Goal: Leave review/rating: Leave review/rating

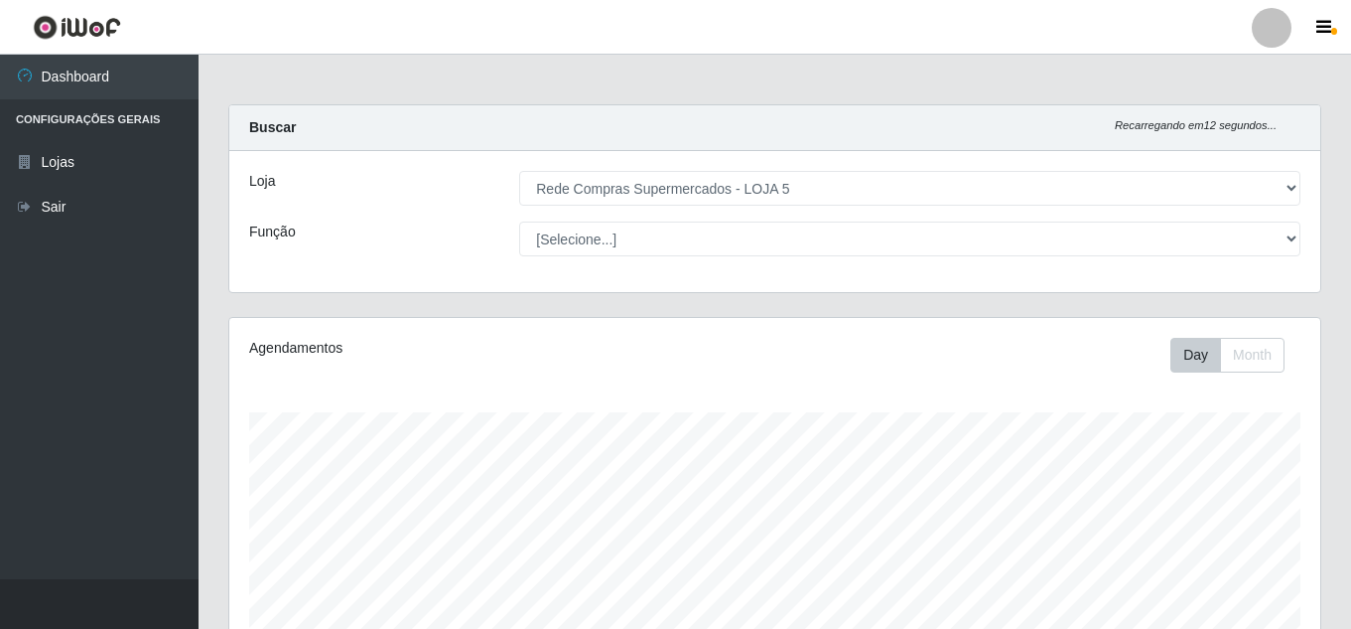
select select "397"
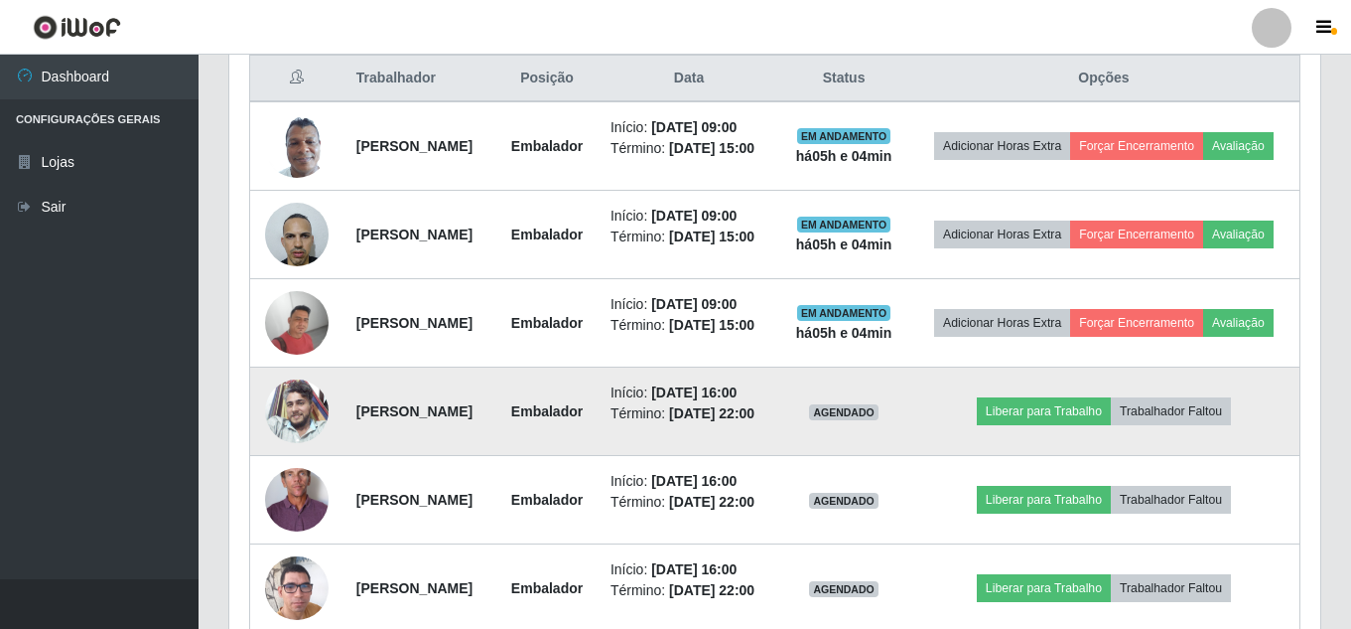
scroll to position [734, 0]
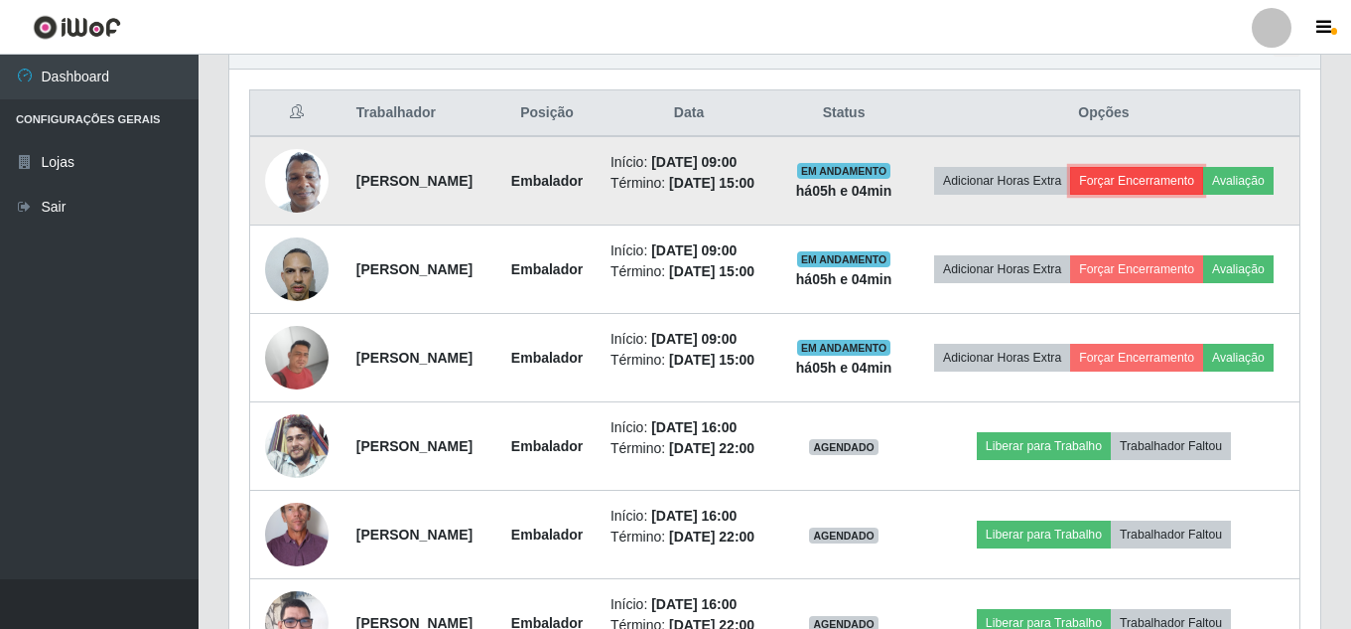
click at [1203, 177] on button "Forçar Encerramento" at bounding box center [1136, 181] width 133 height 28
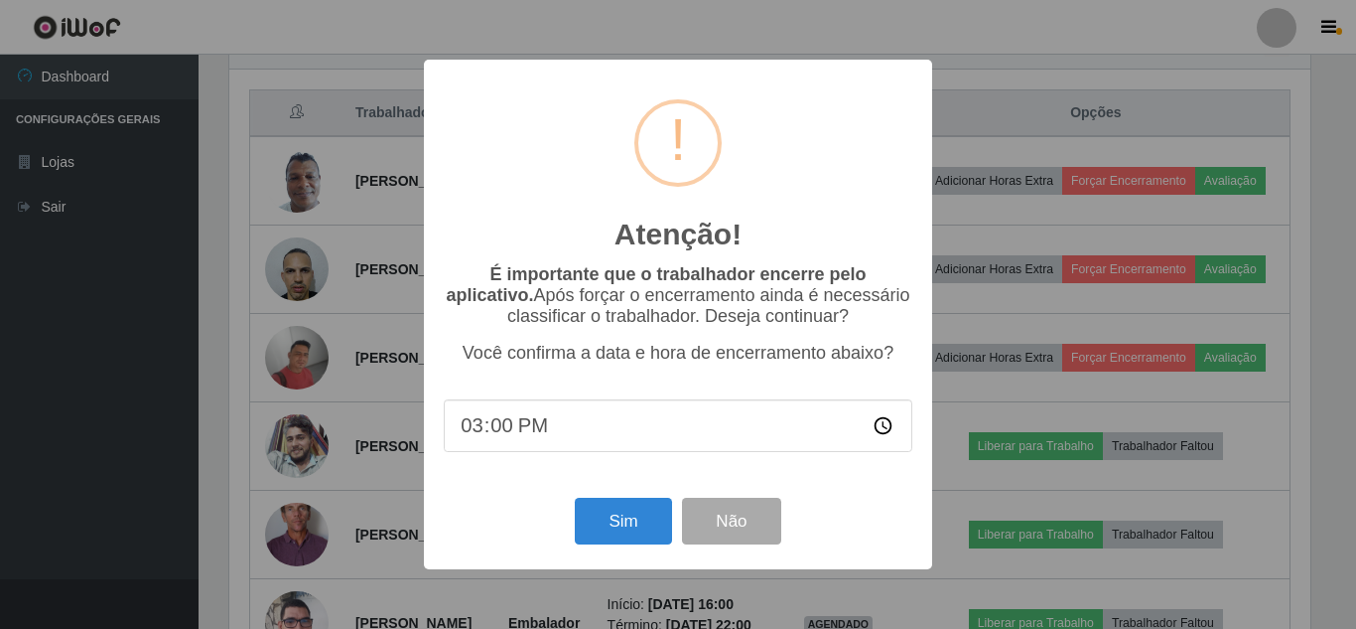
click at [972, 447] on div "Atenção! × É importante que o trabalhador encerre pelo aplicativo. Após forçar …" at bounding box center [678, 314] width 1356 height 629
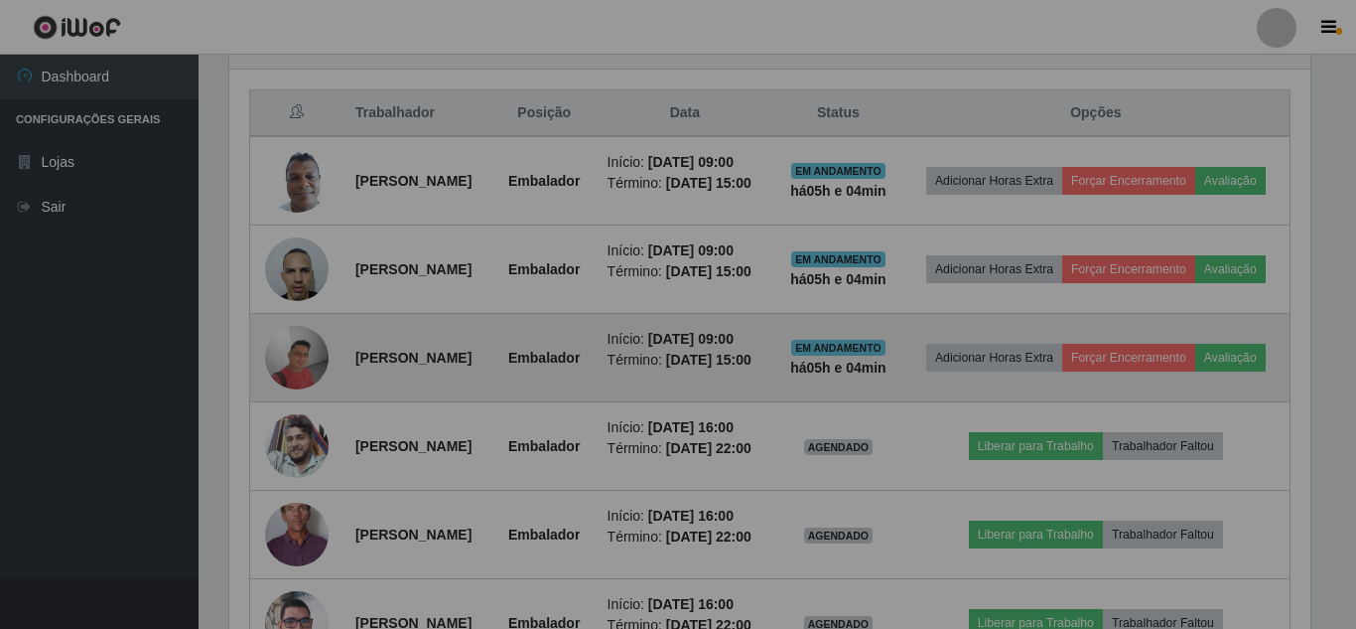
scroll to position [412, 1091]
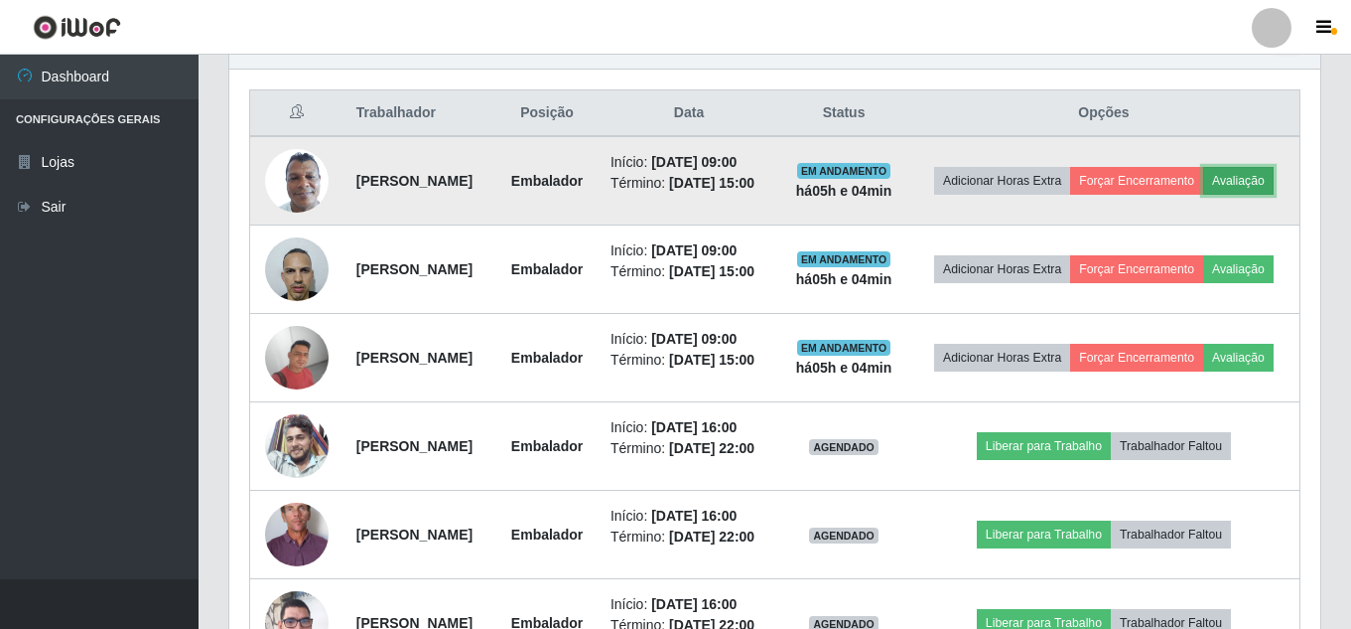
click at [1203, 195] on button "Avaliação" at bounding box center [1238, 181] width 70 height 28
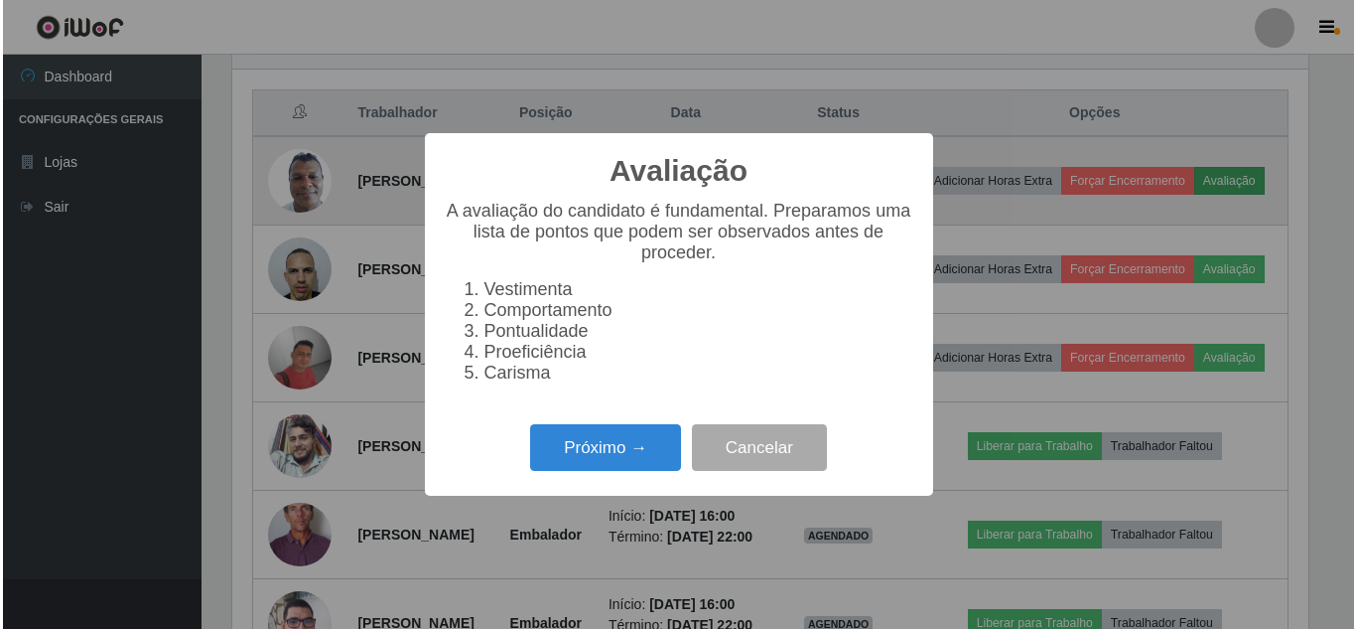
scroll to position [412, 1081]
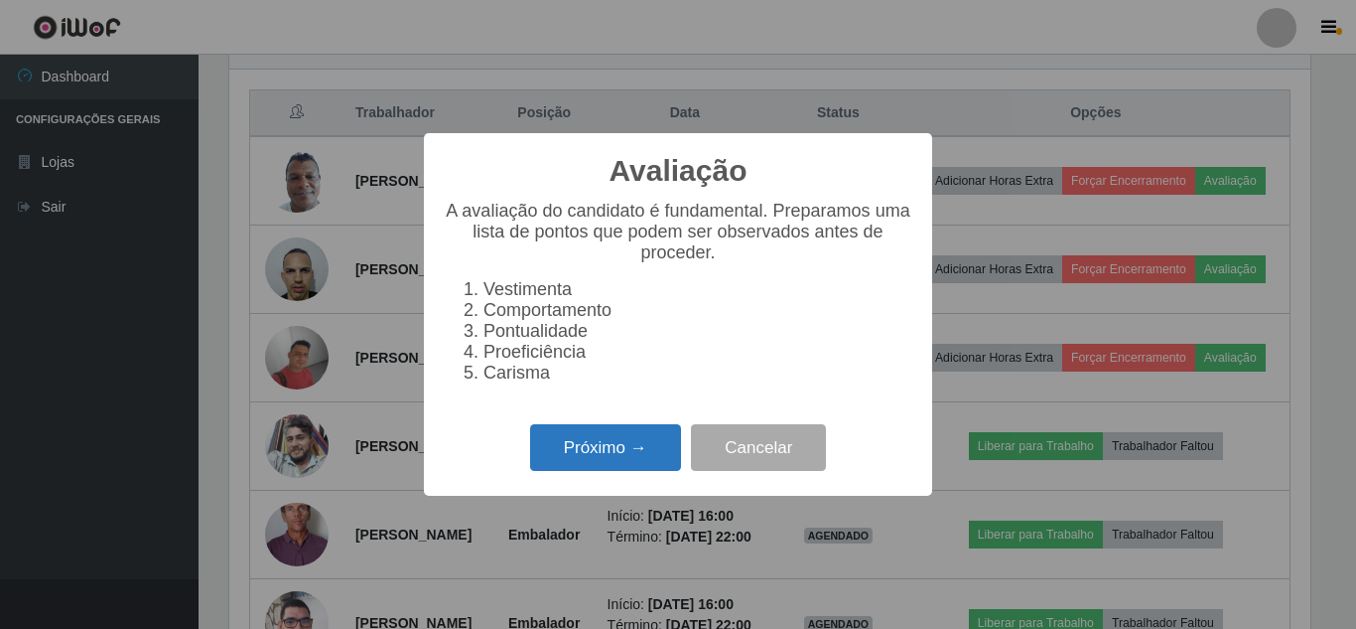
click at [613, 448] on button "Próximo →" at bounding box center [605, 447] width 151 height 47
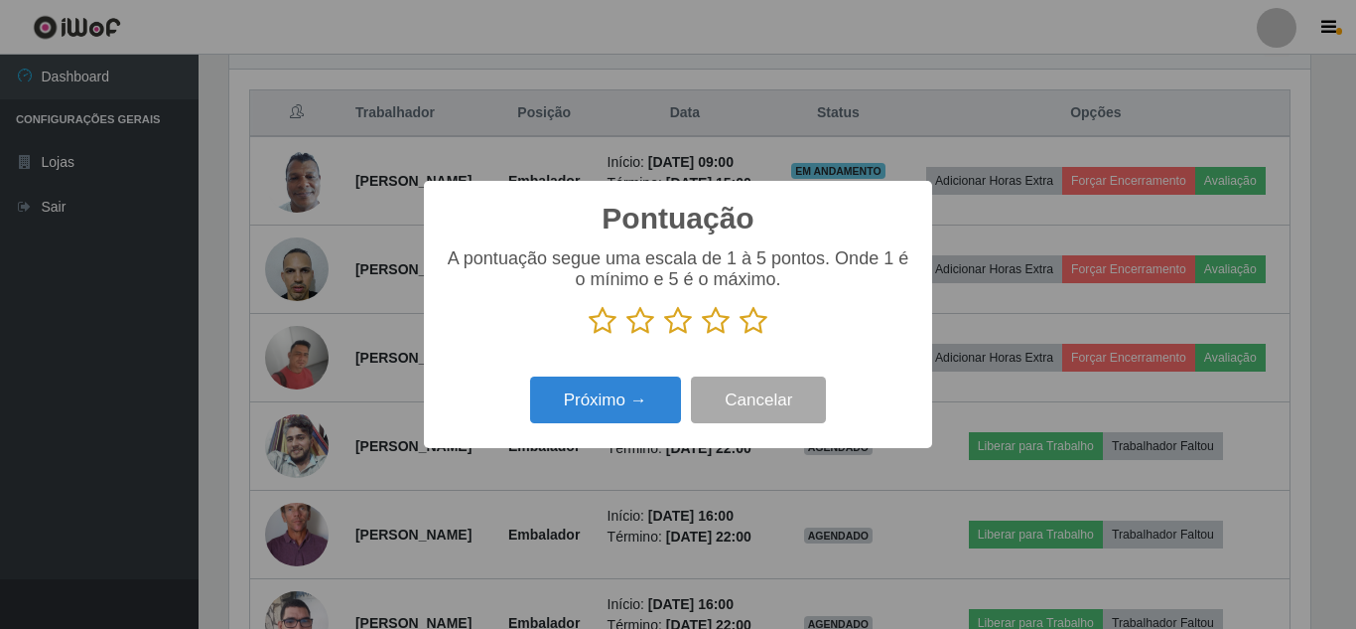
scroll to position [992516, 991847]
click at [755, 331] on icon at bounding box center [754, 321] width 28 height 30
click at [740, 336] on input "radio" at bounding box center [740, 336] width 0 height 0
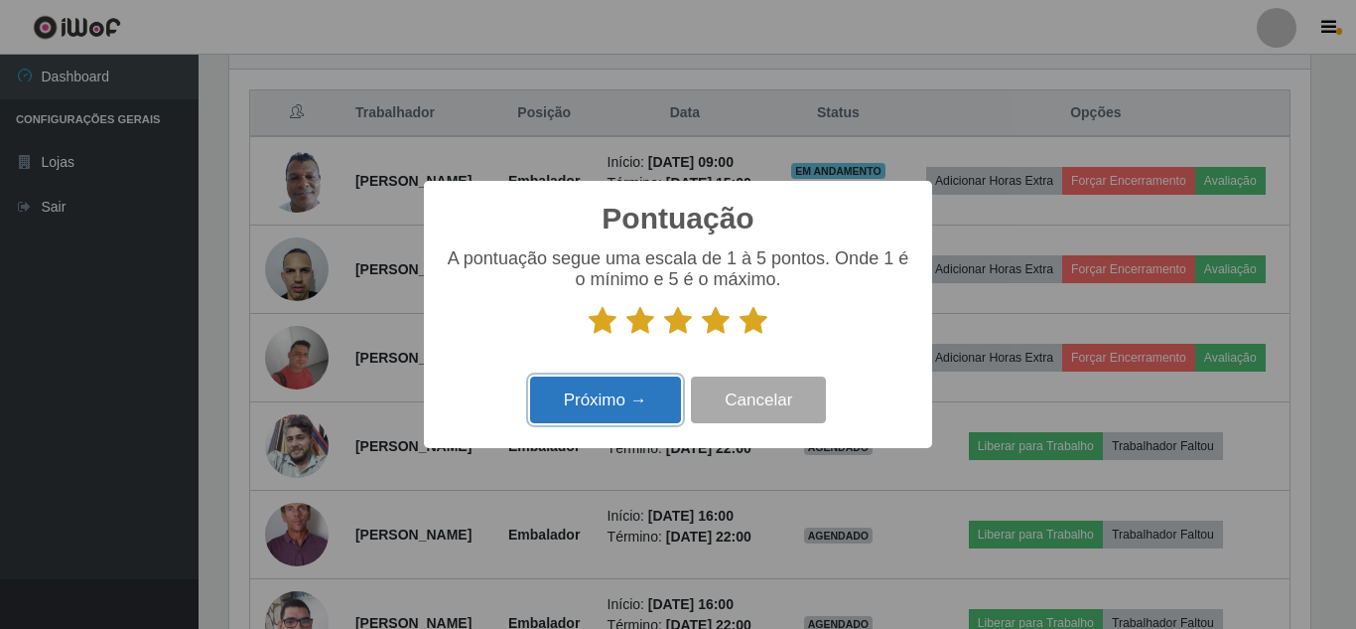
click at [613, 397] on button "Próximo →" at bounding box center [605, 399] width 151 height 47
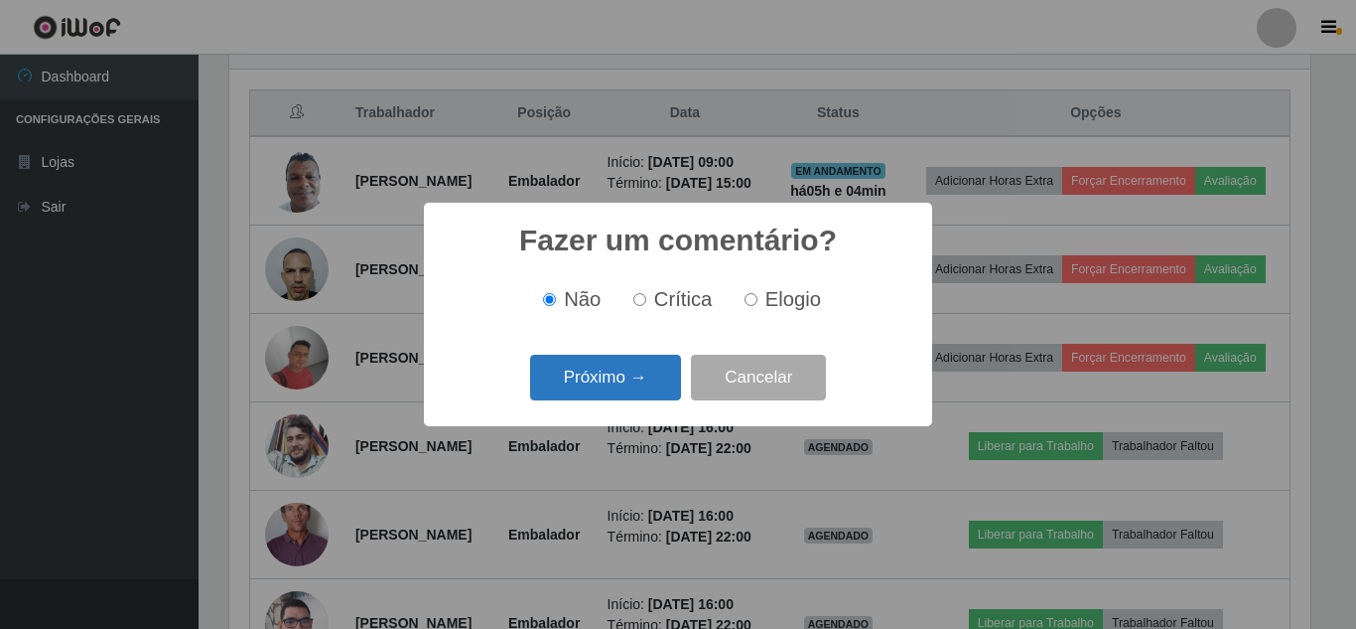
click at [614, 376] on button "Próximo →" at bounding box center [605, 377] width 151 height 47
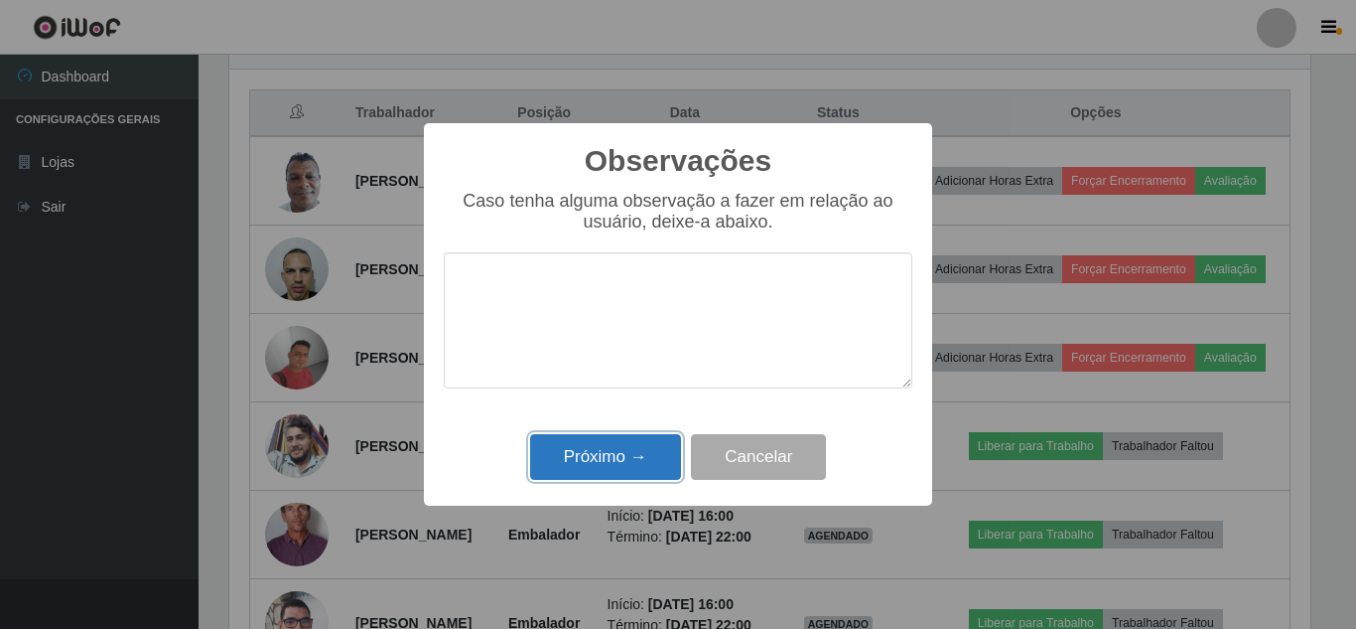
click at [598, 455] on button "Próximo →" at bounding box center [605, 457] width 151 height 47
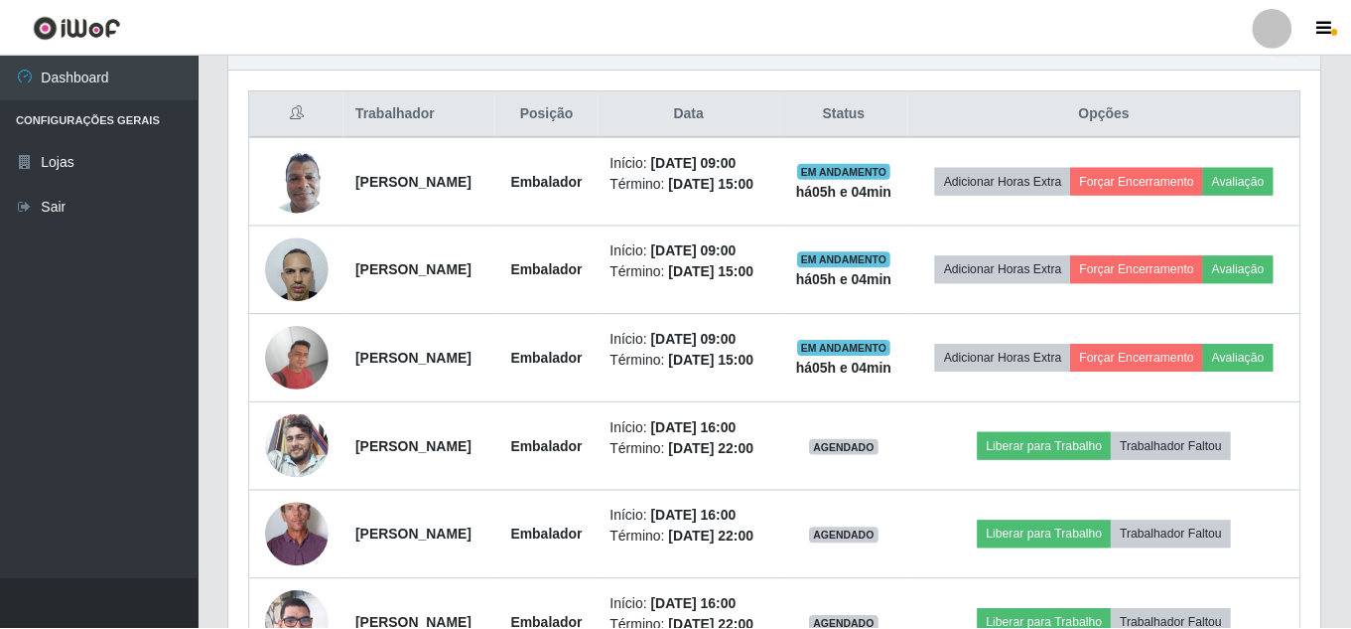
scroll to position [412, 1091]
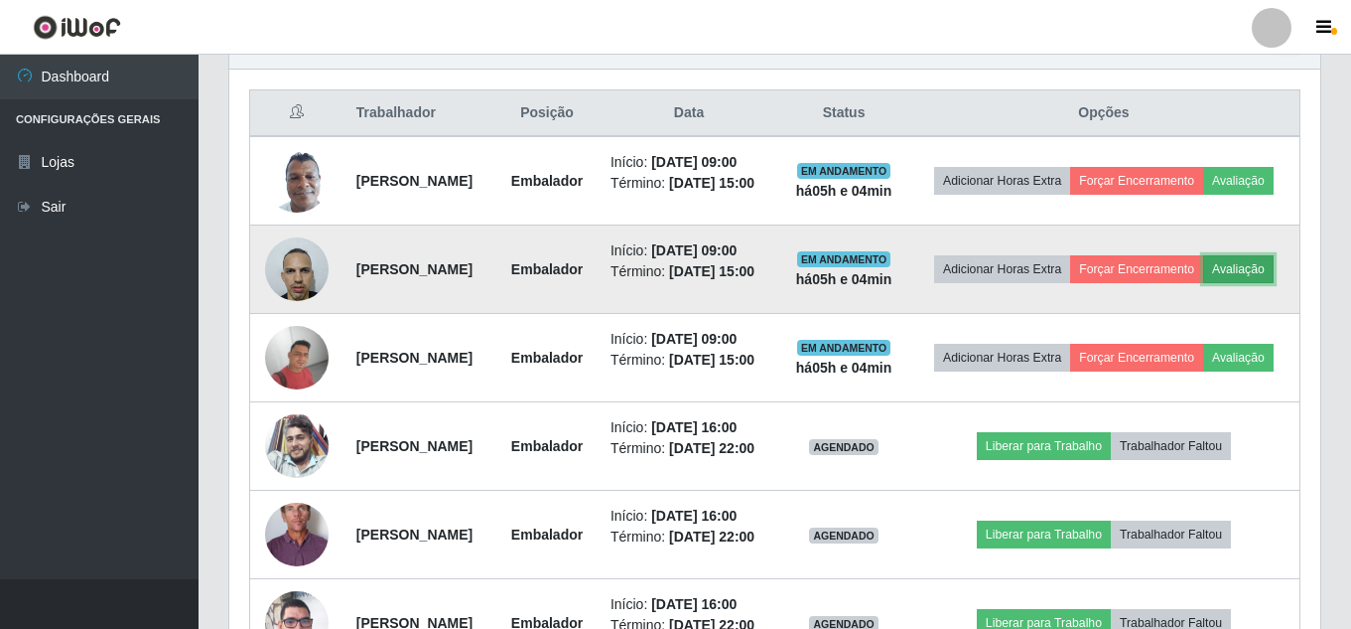
click at [1203, 283] on button "Avaliação" at bounding box center [1238, 269] width 70 height 28
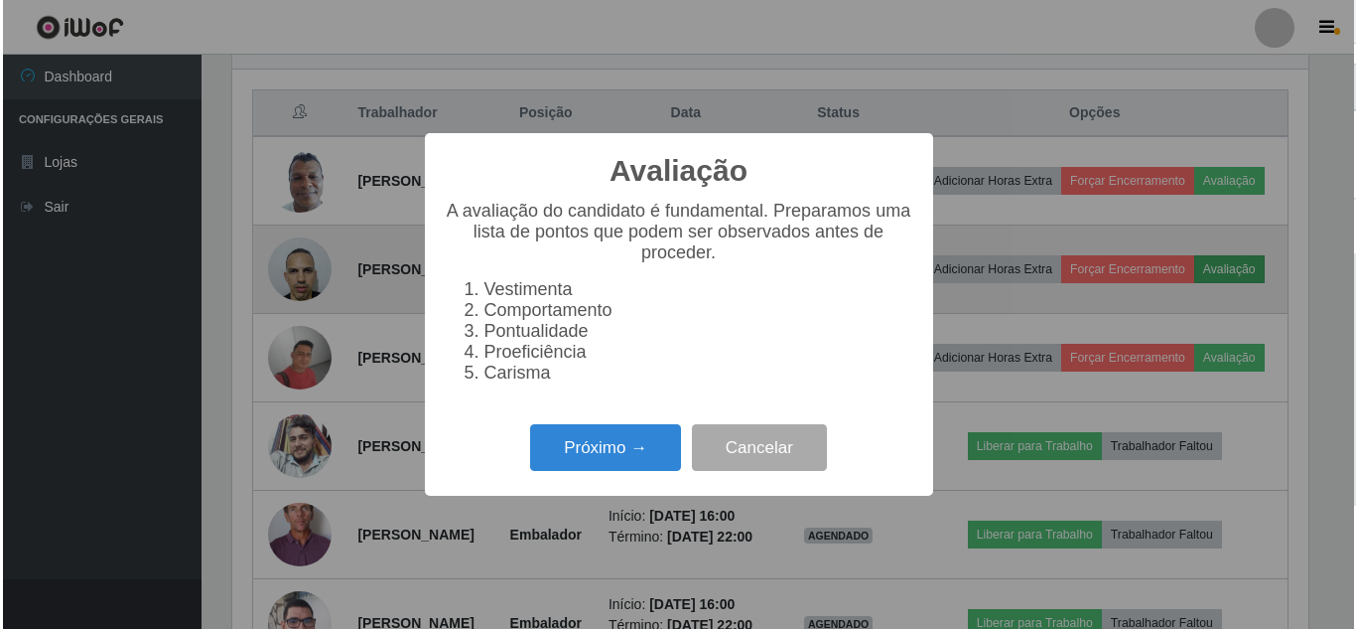
scroll to position [412, 1081]
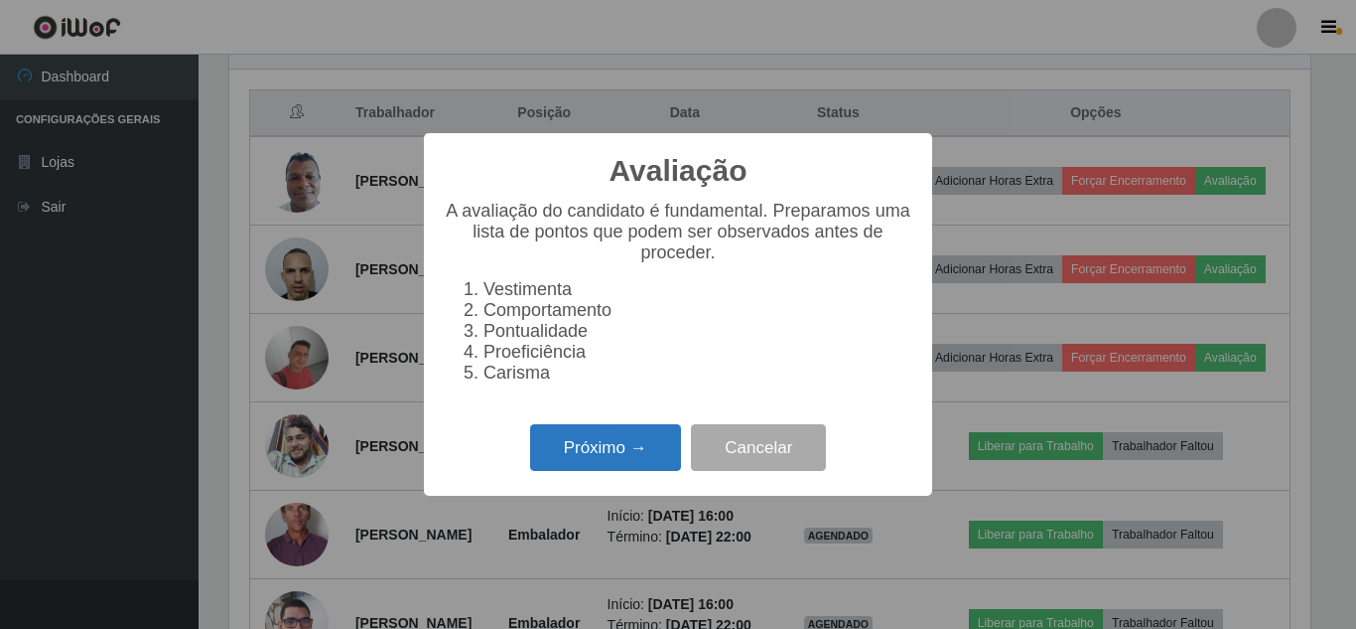
click at [586, 443] on button "Próximo →" at bounding box center [605, 447] width 151 height 47
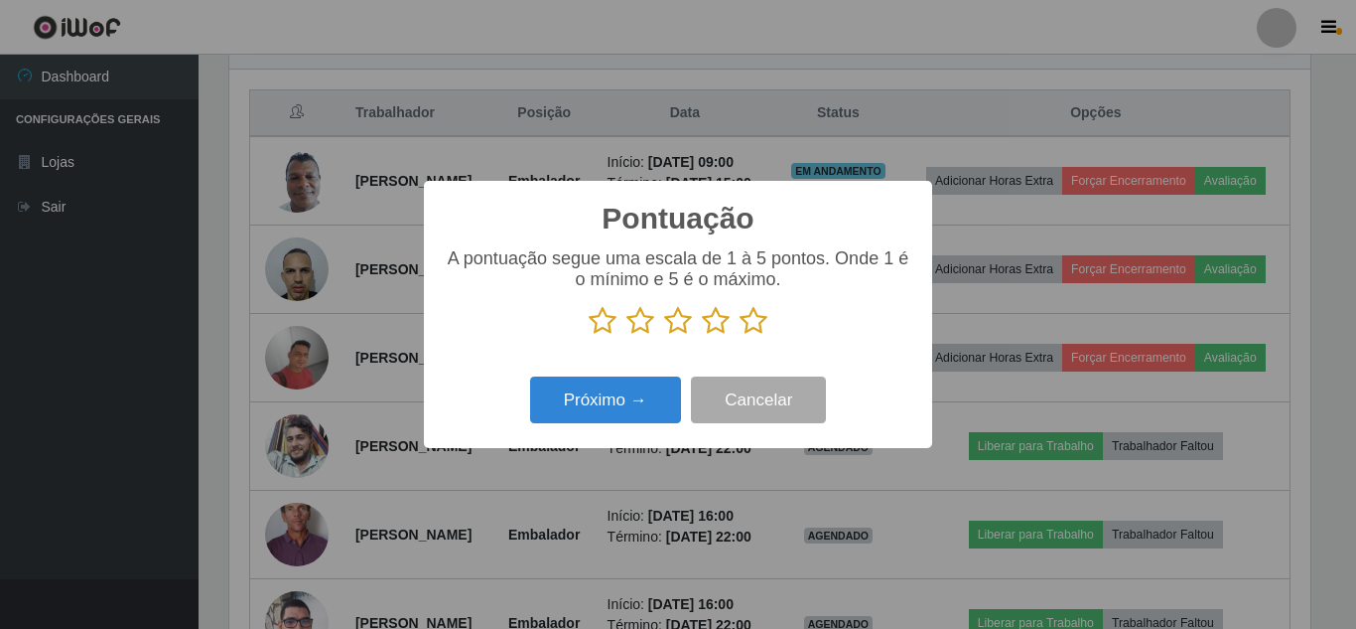
scroll to position [992516, 991847]
click at [747, 322] on icon at bounding box center [754, 321] width 28 height 30
click at [740, 336] on input "radio" at bounding box center [740, 336] width 0 height 0
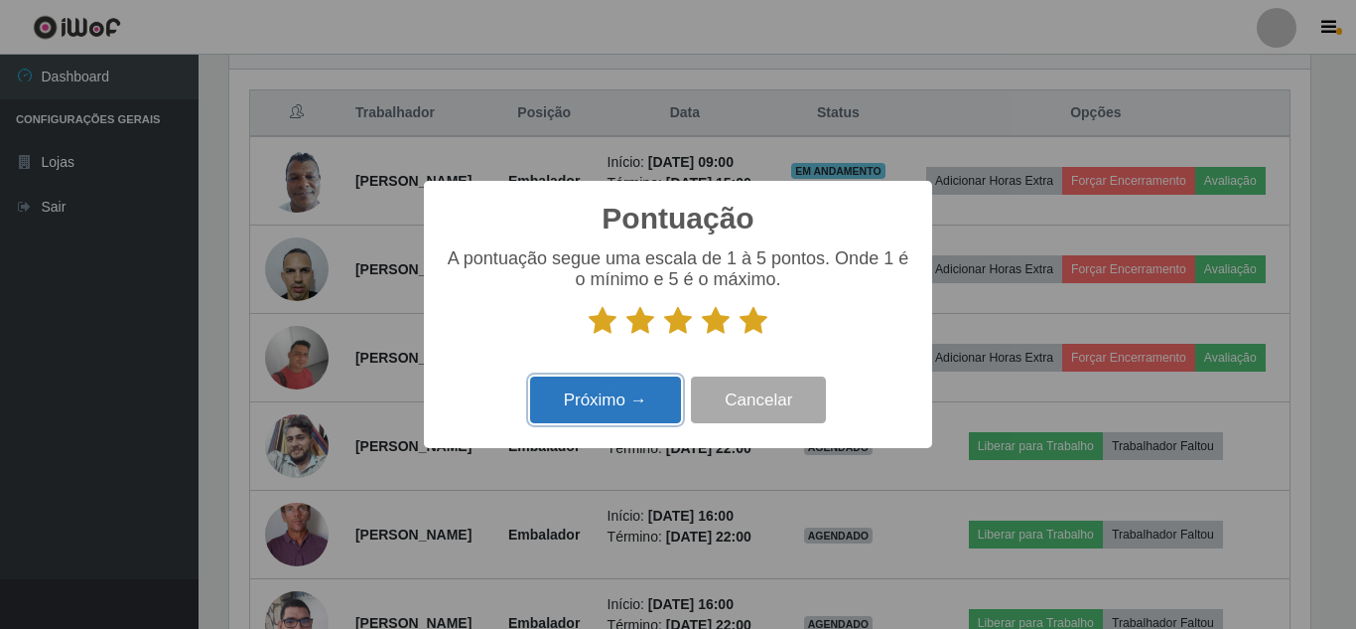
click at [621, 390] on button "Próximo →" at bounding box center [605, 399] width 151 height 47
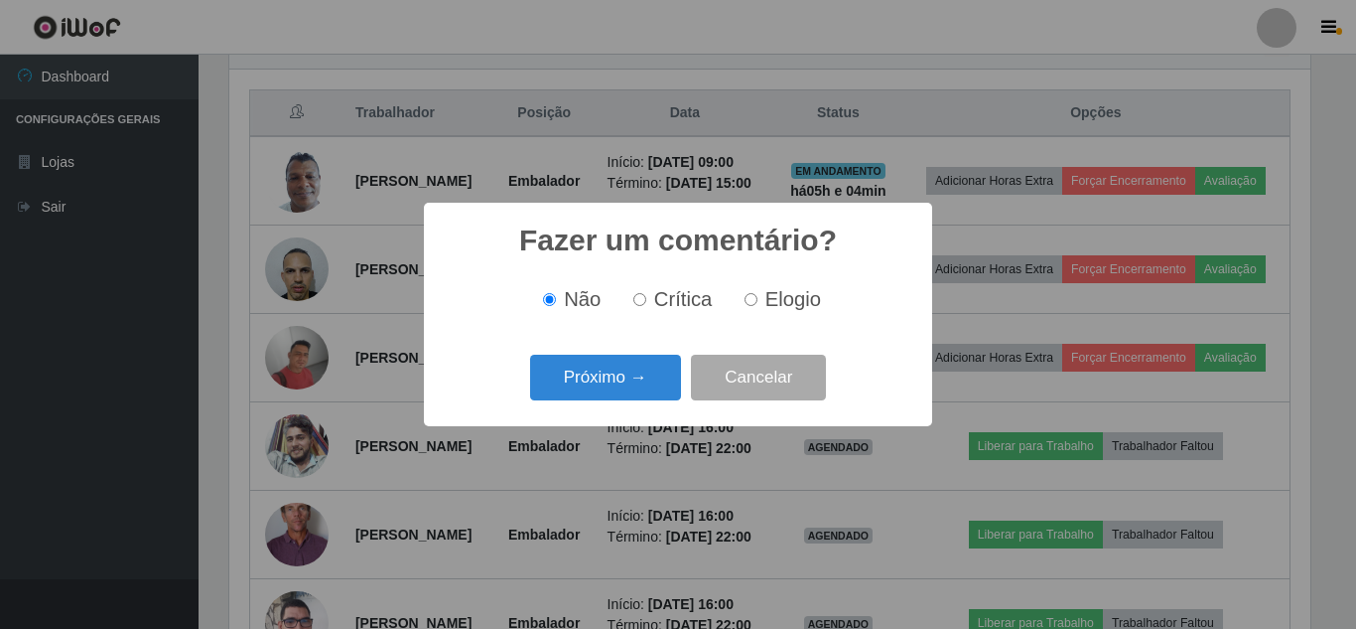
click at [621, 390] on button "Próximo →" at bounding box center [605, 377] width 151 height 47
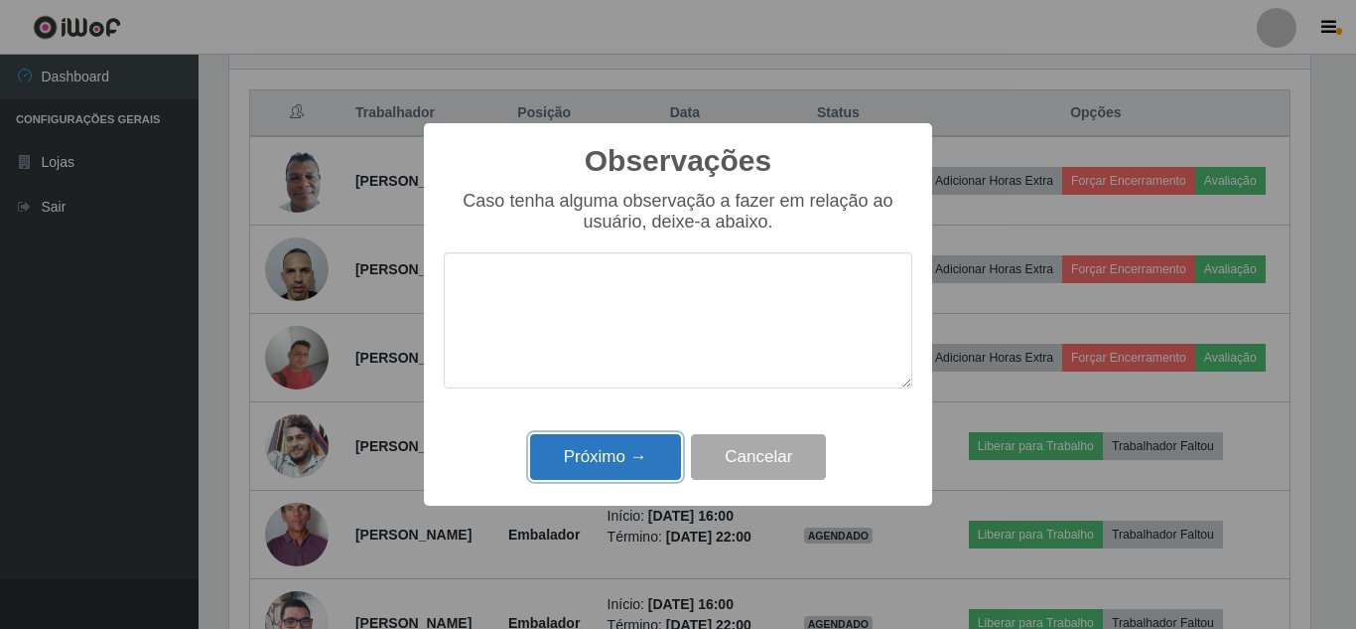
click at [603, 463] on button "Próximo →" at bounding box center [605, 457] width 151 height 47
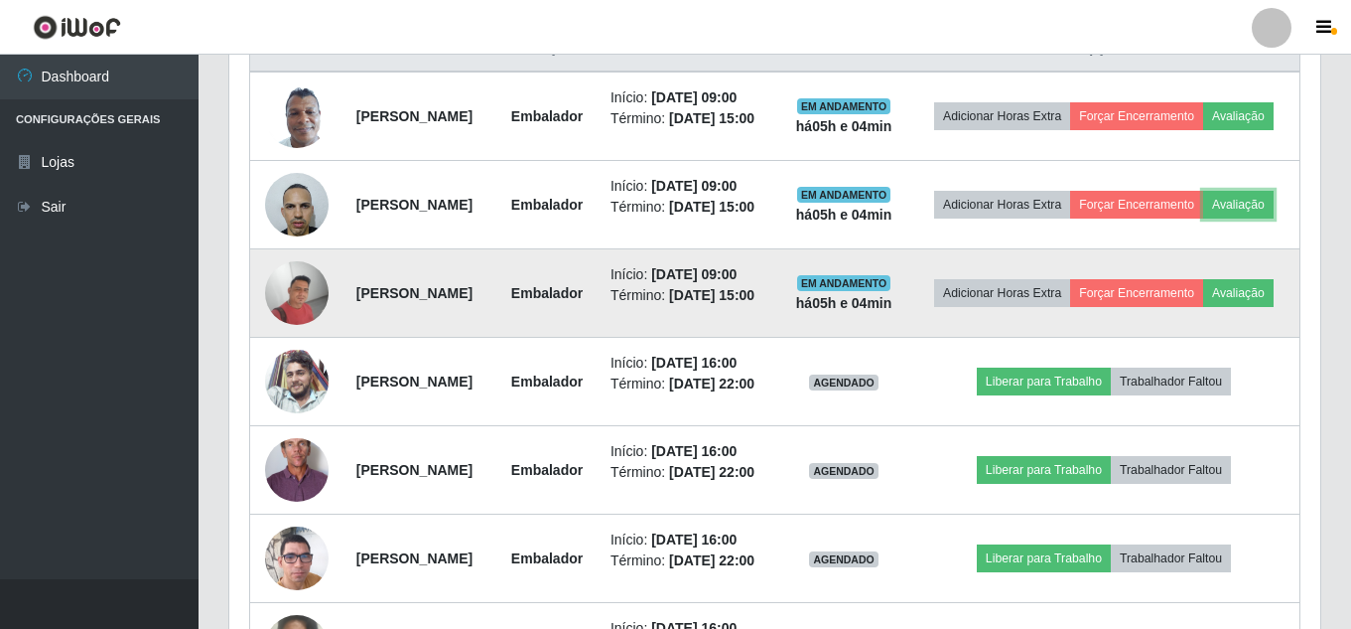
scroll to position [833, 0]
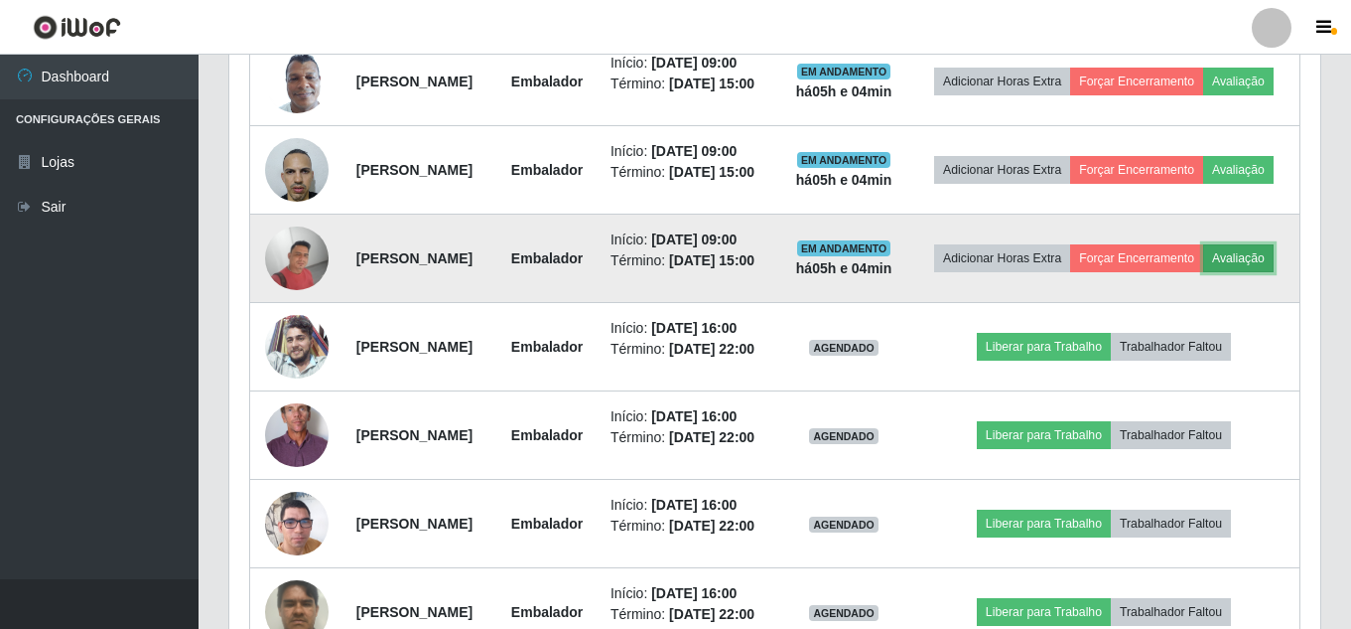
click at [1203, 272] on button "Avaliação" at bounding box center [1238, 258] width 70 height 28
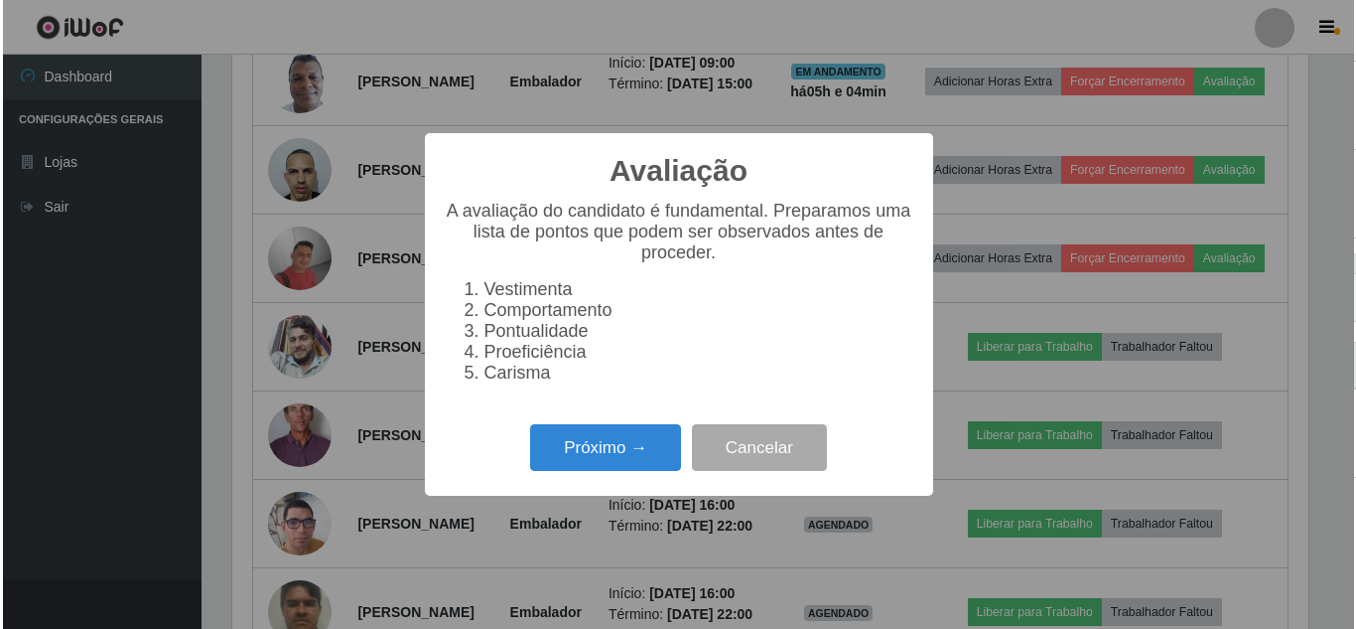
scroll to position [412, 1081]
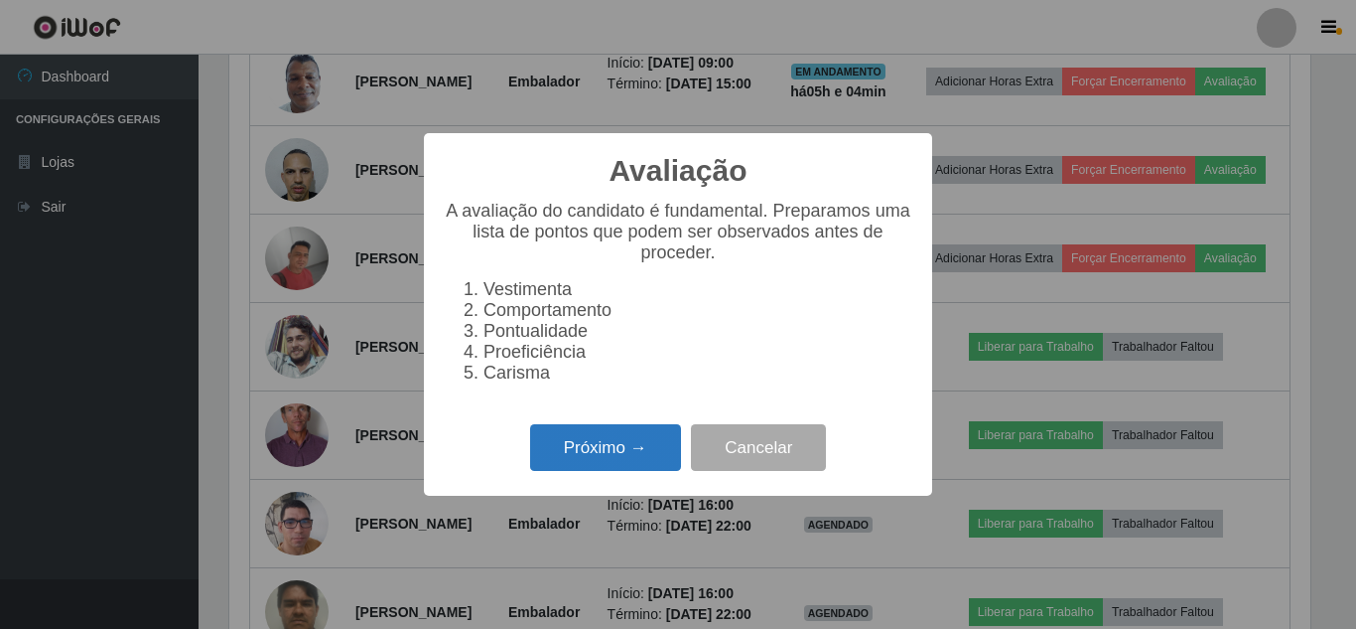
click at [607, 455] on button "Próximo →" at bounding box center [605, 447] width 151 height 47
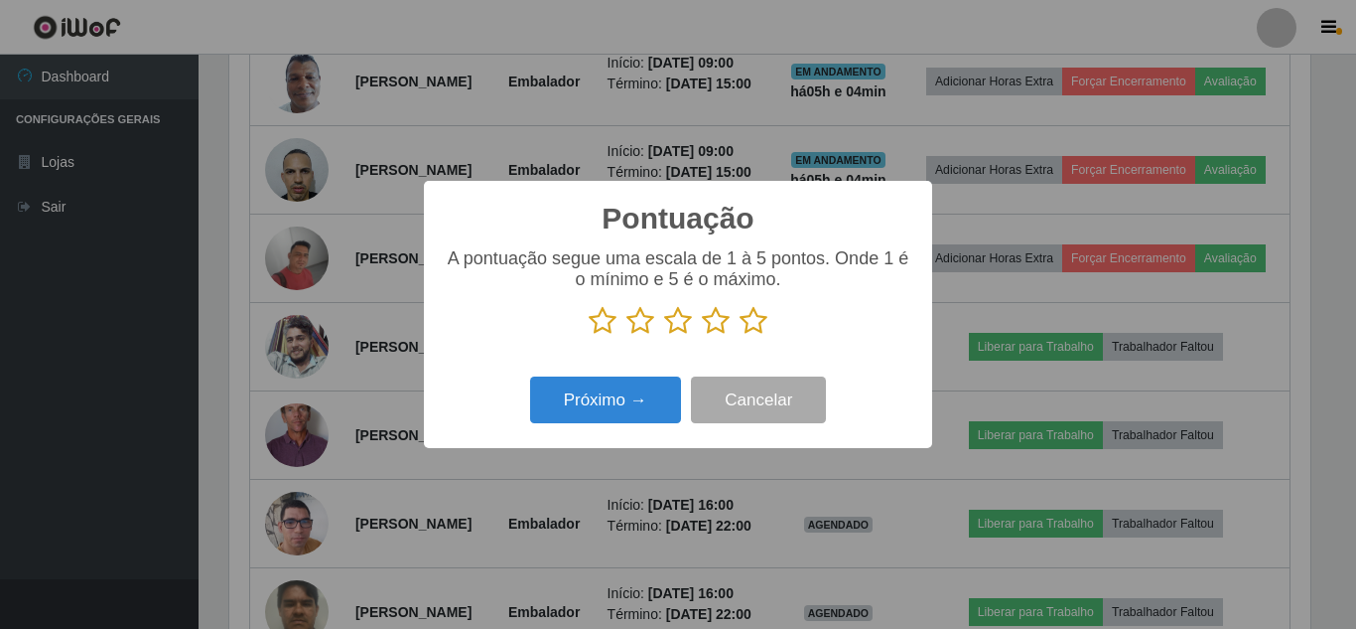
click at [757, 325] on icon at bounding box center [754, 321] width 28 height 30
click at [740, 336] on input "radio" at bounding box center [740, 336] width 0 height 0
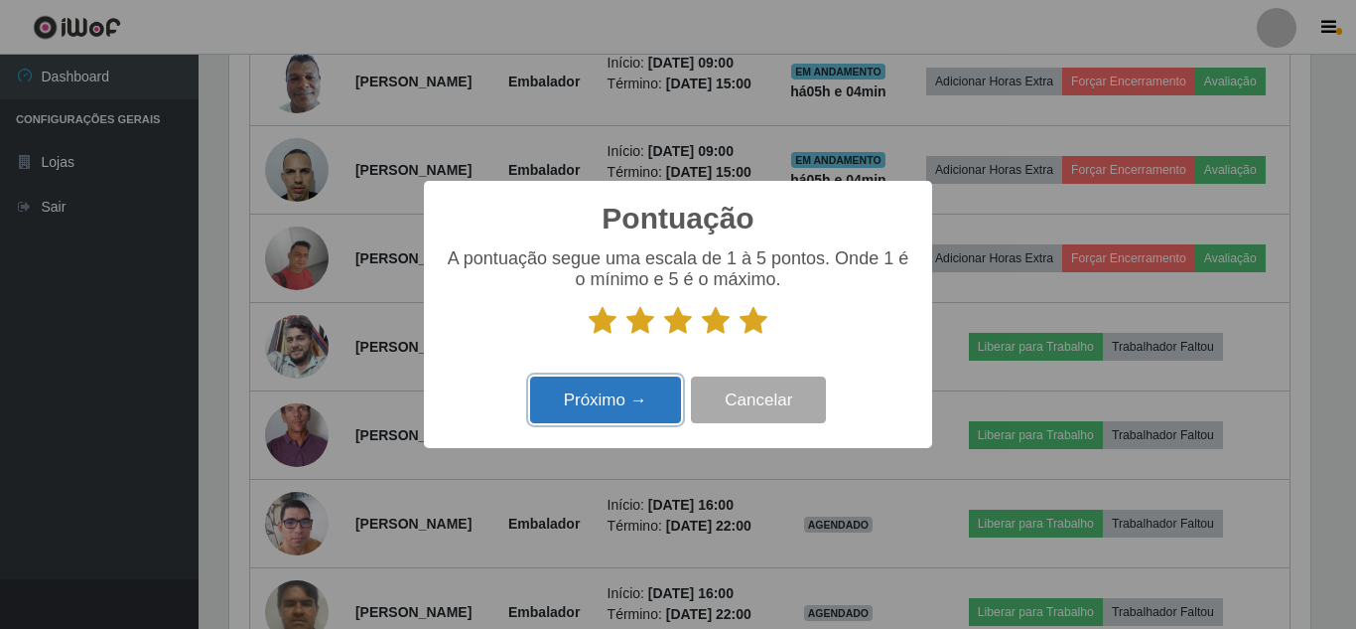
click at [604, 391] on button "Próximo →" at bounding box center [605, 399] width 151 height 47
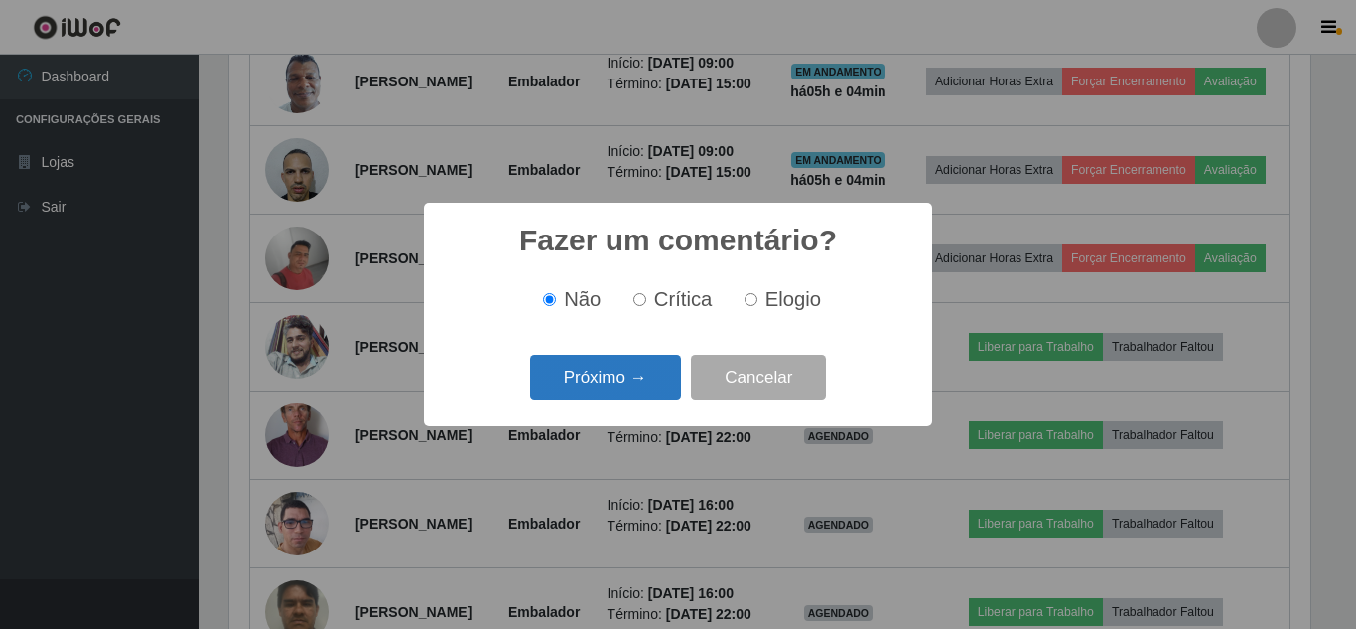
click at [608, 386] on button "Próximo →" at bounding box center [605, 377] width 151 height 47
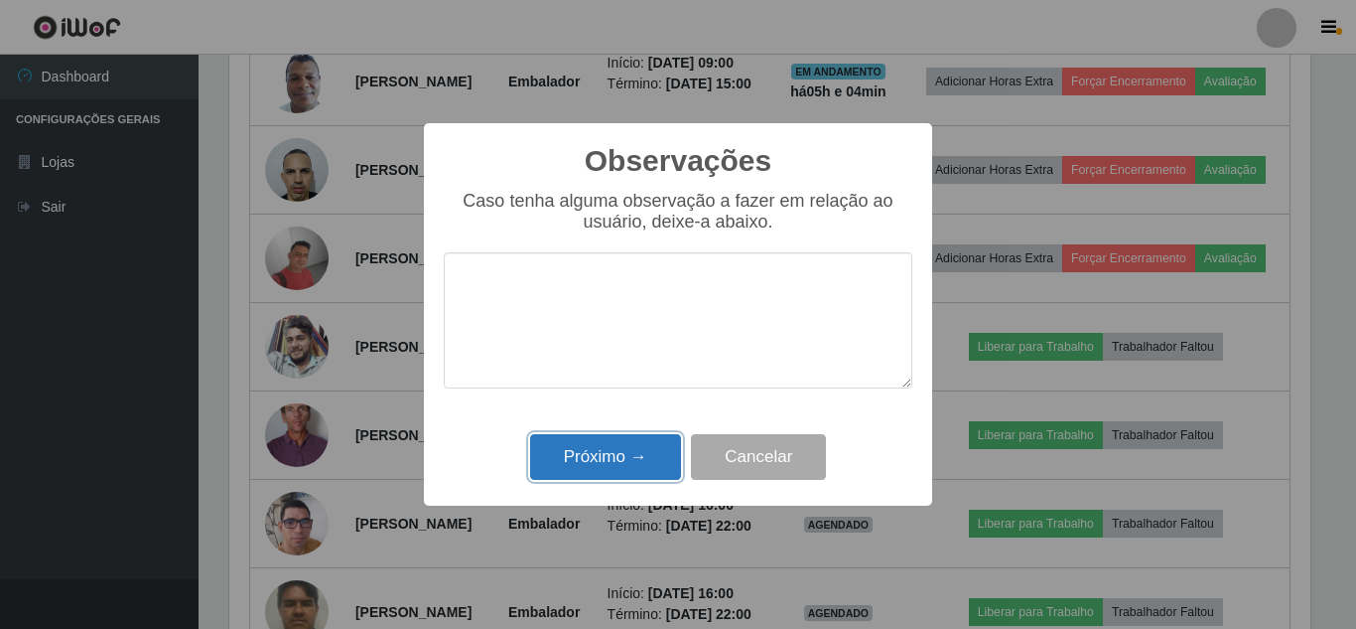
click at [578, 440] on button "Próximo →" at bounding box center [605, 457] width 151 height 47
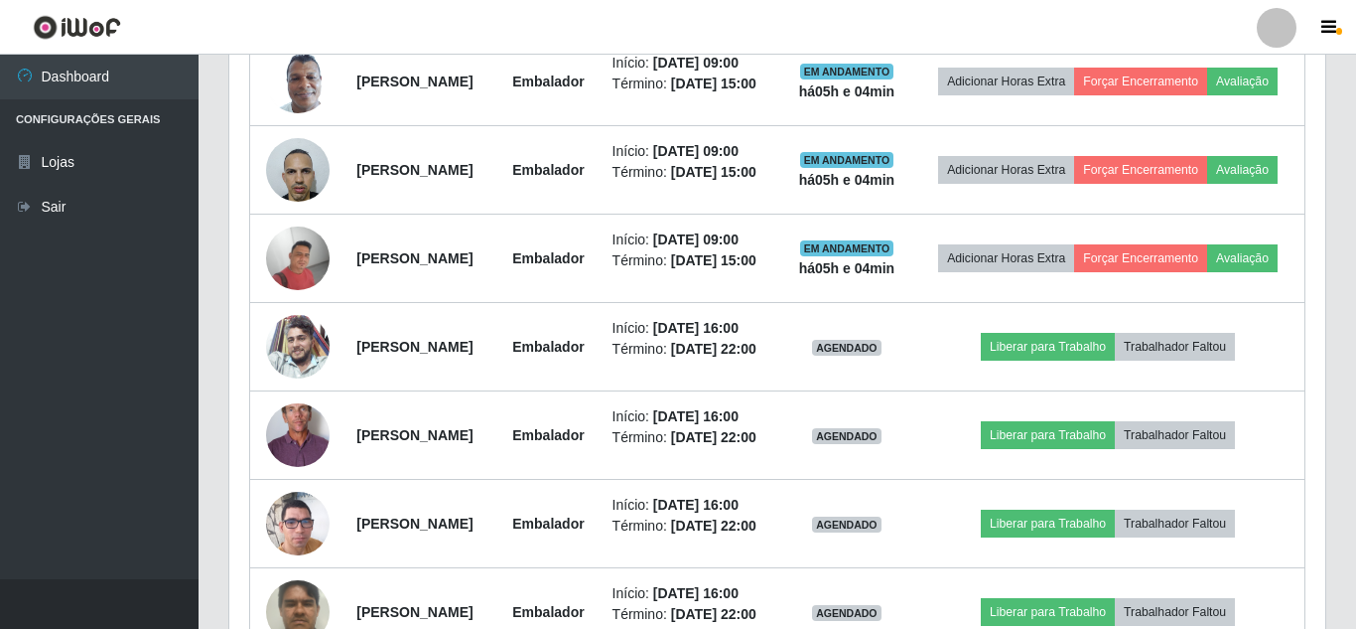
scroll to position [0, 0]
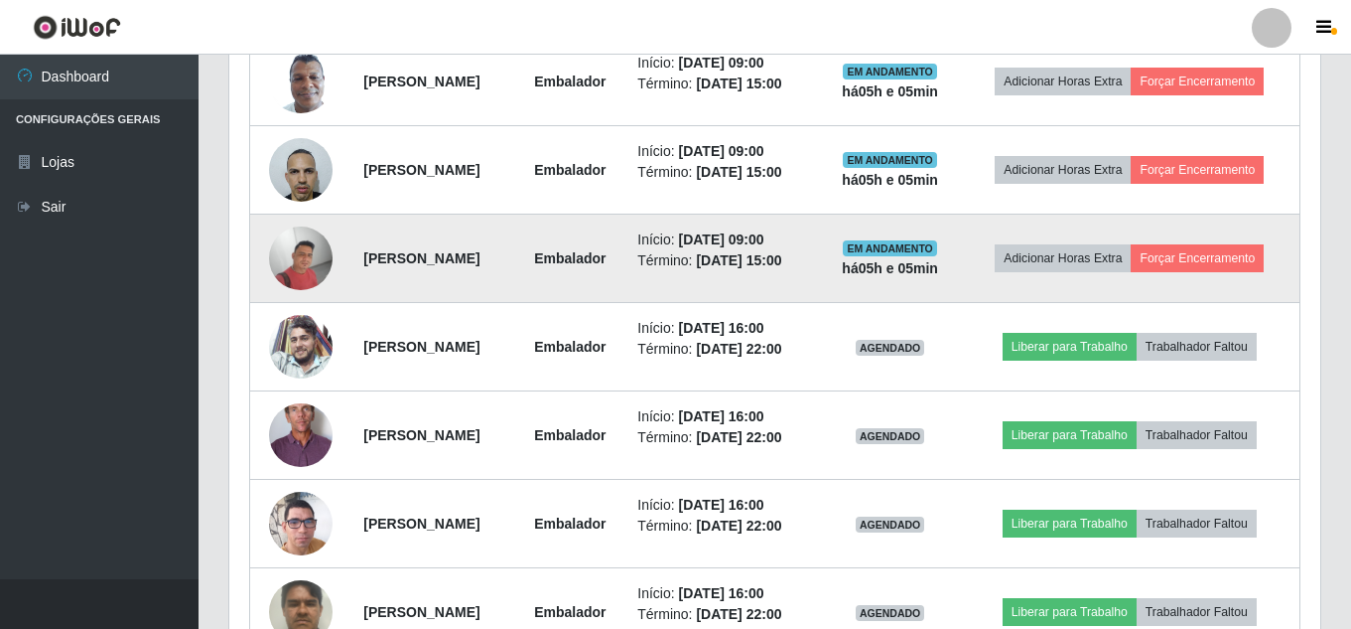
click at [289, 250] on img at bounding box center [301, 258] width 64 height 64
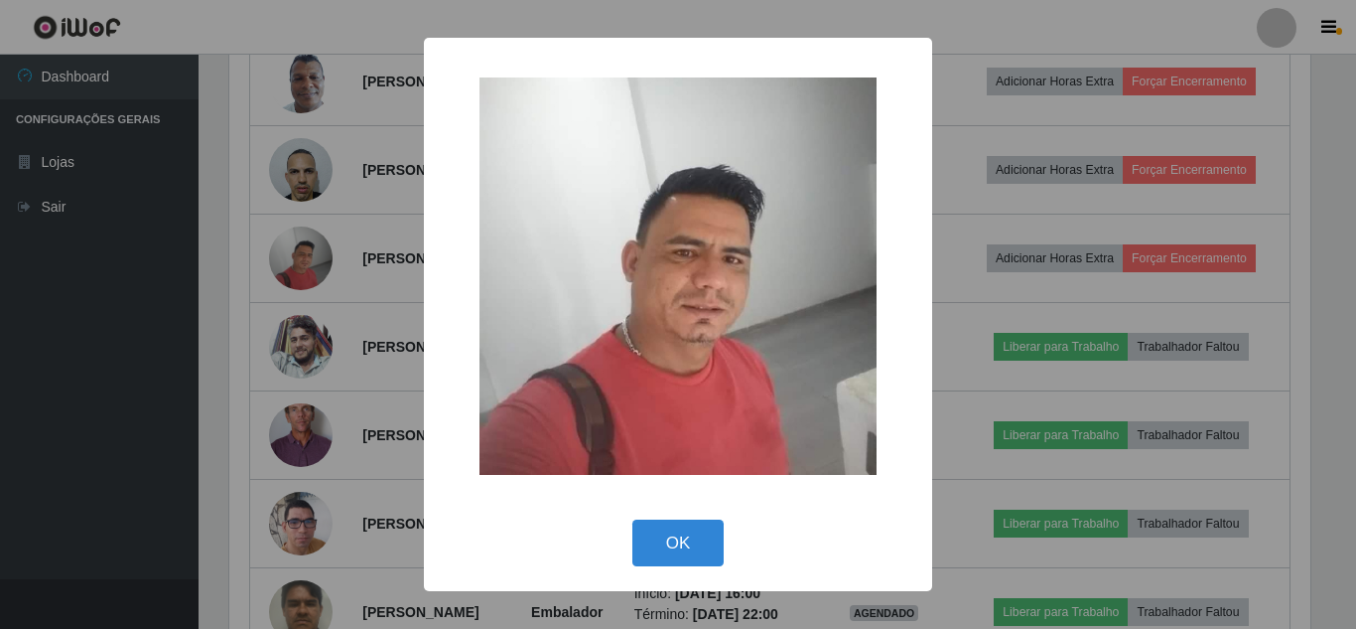
click at [141, 304] on div "× OK Cancel" at bounding box center [678, 314] width 1356 height 629
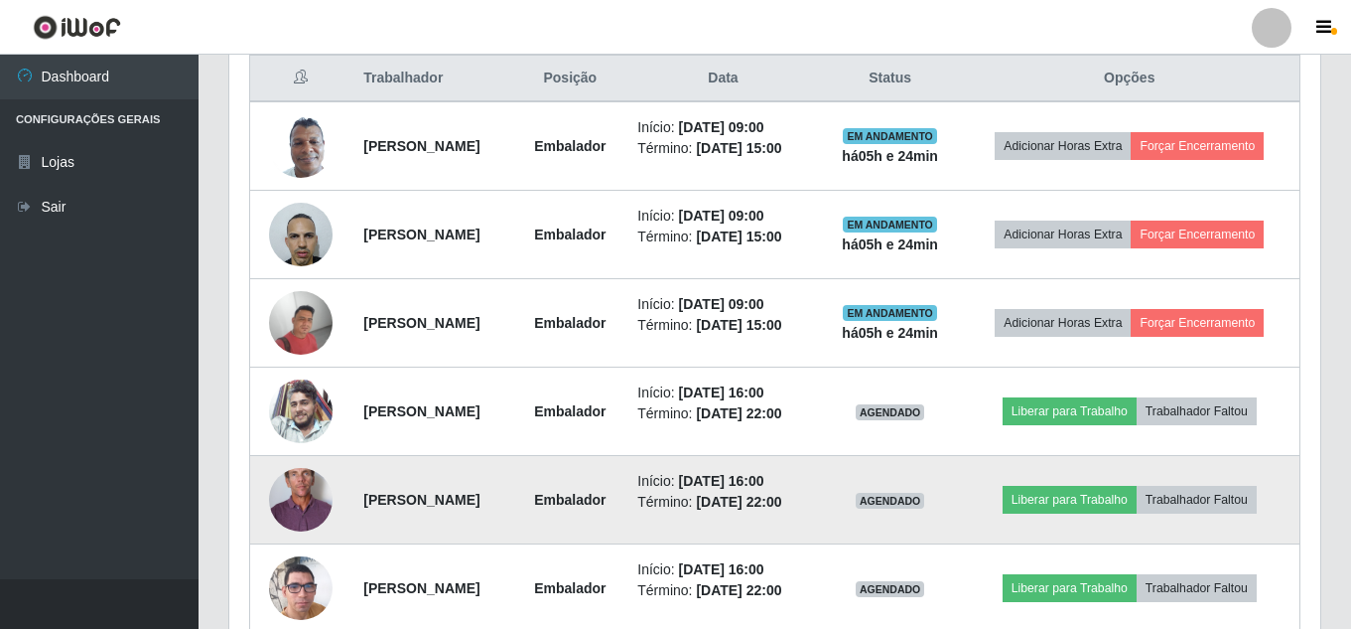
scroll to position [734, 0]
